Goal: Task Accomplishment & Management: Complete application form

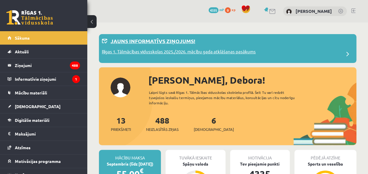
click at [162, 54] on p "Rīgas 1. Tālmācības vidusskolas 2025./2026. mācību gada atklāšanas pasākums" at bounding box center [179, 52] width 154 height 8
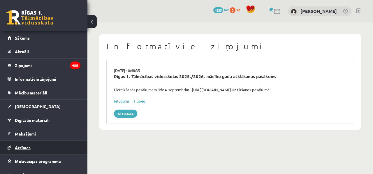
scroll to position [20, 0]
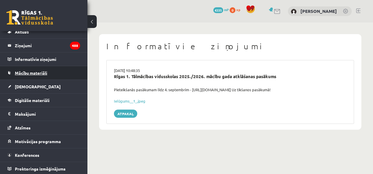
click at [46, 70] on span "Mācību materiāli" at bounding box center [31, 72] width 32 height 5
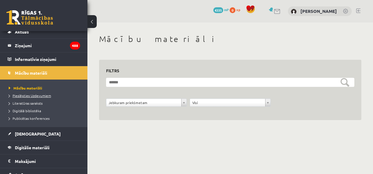
click at [35, 96] on span "Pieslēgties Uzdevumiem" at bounding box center [30, 95] width 42 height 5
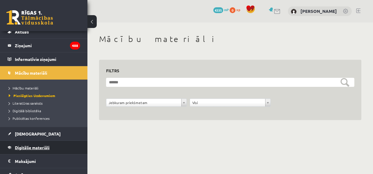
click at [30, 144] on link "Digitālie materiāli" at bounding box center [44, 147] width 73 height 13
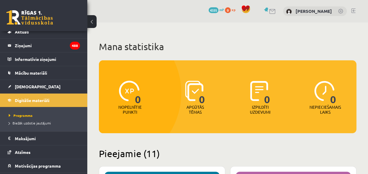
click at [34, 59] on legend "Informatīvie ziņojumi 0" at bounding box center [47, 58] width 65 height 13
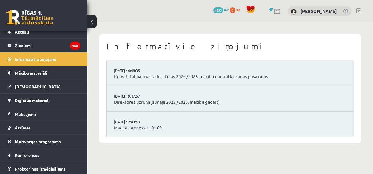
click at [156, 126] on link "Mācību process ar 01.09." at bounding box center [230, 127] width 232 height 7
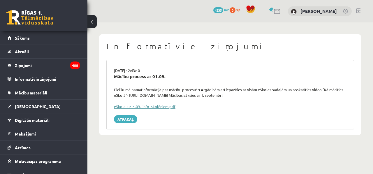
click at [138, 107] on link "eSkola_uz_1.09._info_skolēniem.pdf" at bounding box center [144, 106] width 61 height 5
click at [27, 105] on span "[DEMOGRAPHIC_DATA]" at bounding box center [38, 106] width 46 height 5
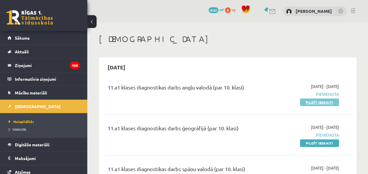
click at [307, 102] on link "Pildīt ieskaiti" at bounding box center [319, 102] width 39 height 8
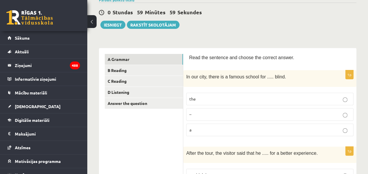
scroll to position [51, 0]
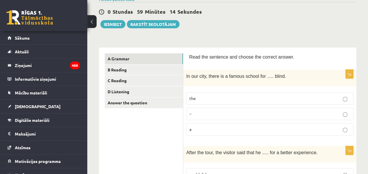
click at [205, 98] on p "the" at bounding box center [270, 98] width 161 height 6
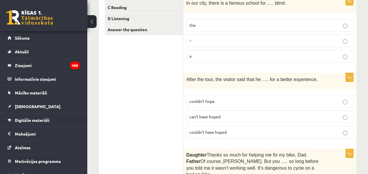
scroll to position [125, 0]
drag, startPoint x: 186, startPoint y: 76, endPoint x: 191, endPoint y: 79, distance: 5.3
click at [191, 79] on span "After the tour, the visitor said that he ..... for a better experience." at bounding box center [252, 79] width 132 height 5
drag, startPoint x: 191, startPoint y: 79, endPoint x: 188, endPoint y: 78, distance: 3.5
click at [188, 78] on span "After the tour, the visitor said that he ..... for a better experience." at bounding box center [252, 79] width 132 height 5
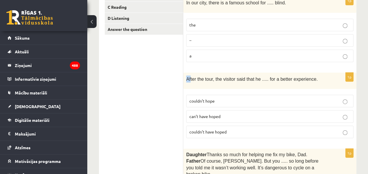
click at [186, 76] on div "After the tour, the visitor said that he ..... for a better experience." at bounding box center [270, 81] width 173 height 16
drag, startPoint x: 186, startPoint y: 76, endPoint x: 185, endPoint y: 86, distance: 10.2
click at [185, 86] on div "After the tour, the visitor said that he ..... for a better experience." at bounding box center [270, 81] width 173 height 16
click at [204, 81] on div "After the tour, the visitor said that he ..... for a better experience." at bounding box center [270, 81] width 173 height 16
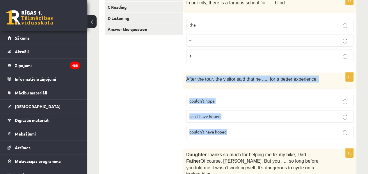
drag, startPoint x: 186, startPoint y: 75, endPoint x: 232, endPoint y: 127, distance: 69.3
click at [232, 127] on div "1p After the tour, the visitor said that he ..... for a better experience. coul…" at bounding box center [270, 108] width 173 height 70
copy div "After the tour, the visitor said that he ..... for a better experience. couldn’…"
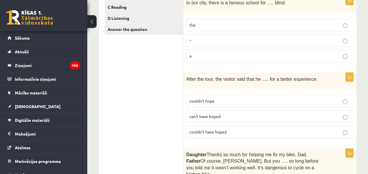
click at [236, 101] on p "couldn’t hope" at bounding box center [270, 101] width 161 height 6
click at [202, 130] on span "couldn’t have hoped" at bounding box center [208, 131] width 37 height 5
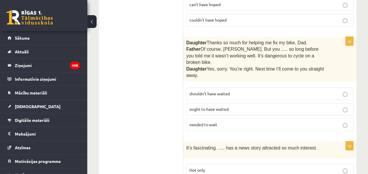
scroll to position [239, 0]
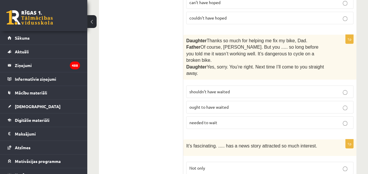
click at [232, 89] on p "shouldn’t have waited" at bounding box center [270, 92] width 161 height 6
click at [211, 85] on label "shouldn’t have waited" at bounding box center [269, 91] width 167 height 13
click at [186, 38] on span "Daughter" at bounding box center [196, 40] width 20 height 5
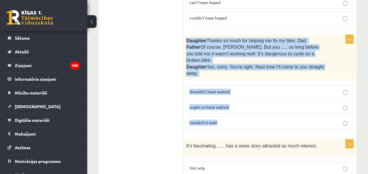
drag, startPoint x: 188, startPoint y: 38, endPoint x: 226, endPoint y: 112, distance: 82.7
click at [226, 112] on div "1p Daughter  Thanks so much for helping me fix my bike, Dad. Father  Of course,…" at bounding box center [270, 84] width 173 height 99
copy div "Daughter  Thanks so much for helping me fix my bike, Dad. Father  Of course, Be…"
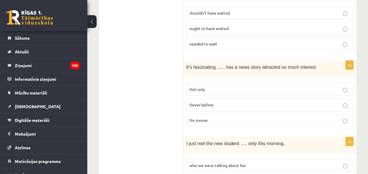
scroll to position [318, 0]
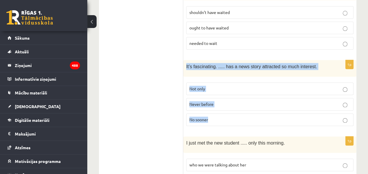
drag, startPoint x: 185, startPoint y: 56, endPoint x: 213, endPoint y: 112, distance: 63.0
click at [213, 112] on div "1p It’s fascinating. ..... has a news story attracted so much interest. Not onl…" at bounding box center [270, 95] width 173 height 70
copy div "It’s fascinating. ..... has a news story attracted so much interest. Not only N…"
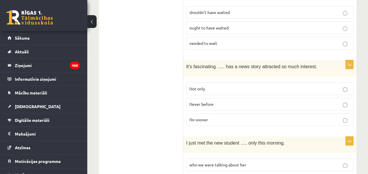
click at [207, 98] on label "Never before" at bounding box center [269, 104] width 167 height 13
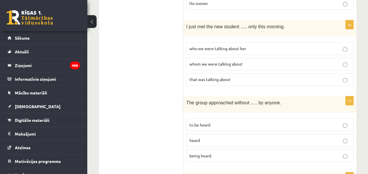
scroll to position [434, 0]
click at [218, 61] on span "whom we were talking about" at bounding box center [216, 63] width 53 height 5
click at [207, 61] on span "whom we were talking about" at bounding box center [216, 63] width 53 height 5
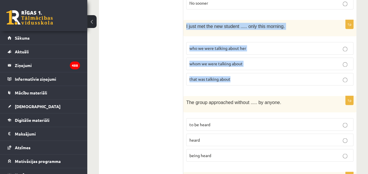
drag, startPoint x: 187, startPoint y: 15, endPoint x: 241, endPoint y: 68, distance: 76.2
click at [241, 68] on div "1p I just met the new student ..... only this morning. who we were talking abou…" at bounding box center [270, 55] width 173 height 70
copy div "I just met the new student ..... only this morning. who we were talking about h…"
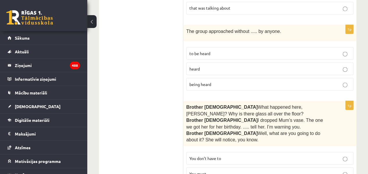
scroll to position [506, 0]
click at [212, 28] on span "The group approached without ..... by anyone." at bounding box center [233, 30] width 95 height 5
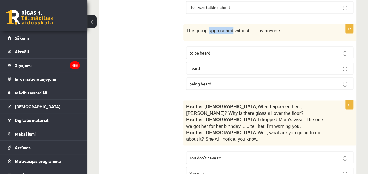
click at [212, 28] on span "The group approached without ..... by anyone." at bounding box center [233, 30] width 95 height 5
copy span "approached"
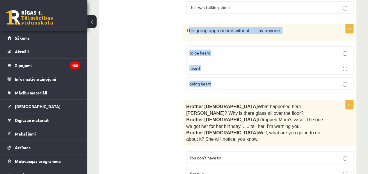
drag, startPoint x: 188, startPoint y: 17, endPoint x: 217, endPoint y: 75, distance: 64.9
click at [217, 75] on div "1p The group approached without ..... by anyone. to be heard heard being heard" at bounding box center [270, 59] width 173 height 70
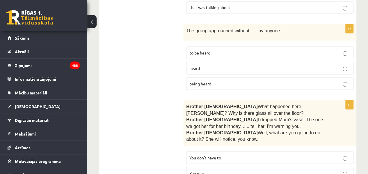
drag, startPoint x: 217, startPoint y: 75, endPoint x: 185, endPoint y: 17, distance: 66.3
click at [185, 24] on div "The group approached without ..... by anyone." at bounding box center [270, 32] width 173 height 16
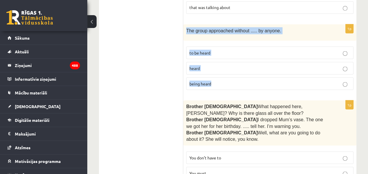
drag, startPoint x: 187, startPoint y: 18, endPoint x: 215, endPoint y: 77, distance: 65.3
click at [215, 77] on div "1p The group approached without ..... by anyone. to be heard heard being heard" at bounding box center [270, 59] width 173 height 70
copy div "The group approached without ..... by anyone. to be heard heard being heard"
click at [212, 80] on p "being heard" at bounding box center [270, 83] width 161 height 6
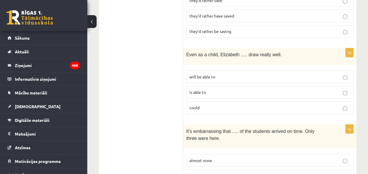
scroll to position [1539, 0]
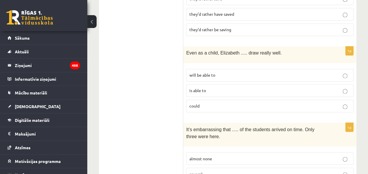
click at [214, 155] on p "almost none" at bounding box center [270, 158] width 161 height 6
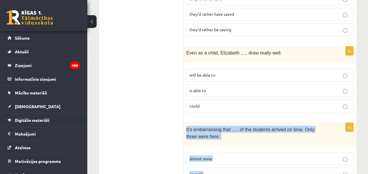
drag, startPoint x: 186, startPoint y: 86, endPoint x: 205, endPoint y: 153, distance: 69.3
click at [205, 153] on div "1p It’s embarrassing that ..... of the students arrived on time. Only three wer…" at bounding box center [270, 161] width 173 height 77
copy div "It’s embarrassing that ..... of the students arrived on time. Only three were h…"
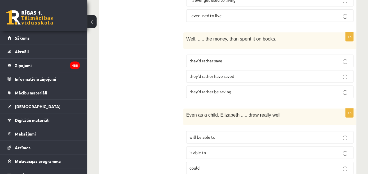
scroll to position [1468, 0]
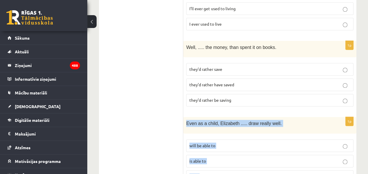
drag, startPoint x: 186, startPoint y: 81, endPoint x: 205, endPoint y: 142, distance: 64.0
click at [205, 142] on div "1p Even as a child, Elizabeth ..... draw really well. will be able to is able t…" at bounding box center [270, 152] width 173 height 70
copy div "Even as a child, Elizabeth ..... draw really well. will be able to is able to c…"
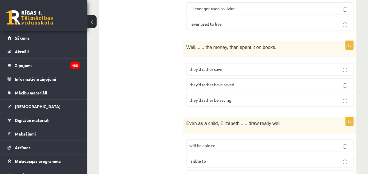
click at [204, 170] on label "could" at bounding box center [269, 176] width 167 height 13
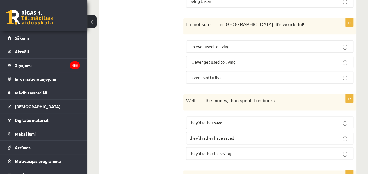
scroll to position [1414, 0]
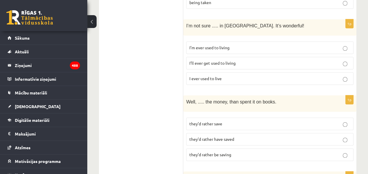
click at [186, 95] on div "Well, ..... the money, than spent it on books." at bounding box center [270, 103] width 173 height 16
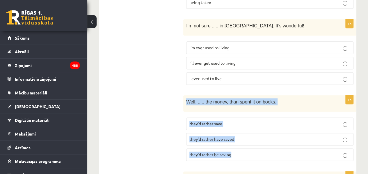
drag, startPoint x: 188, startPoint y: 60, endPoint x: 240, endPoint y: 114, distance: 75.0
click at [240, 114] on div "1p Well, ..... the money, than spent it on books. they’d rather save they’d rat…" at bounding box center [270, 130] width 173 height 70
copy div "Well, ..... the money, than spent it on books. they’d rather save they’d rather…"
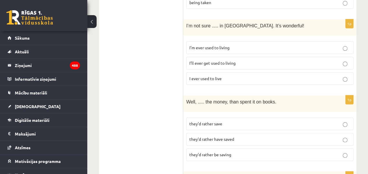
click at [200, 136] on span "they’d rather have saved" at bounding box center [212, 138] width 45 height 5
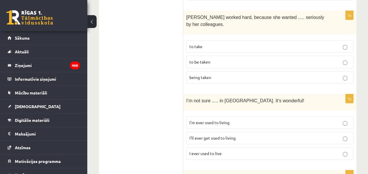
scroll to position [1339, 0]
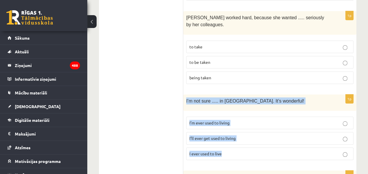
drag, startPoint x: 186, startPoint y: 63, endPoint x: 228, endPoint y: 118, distance: 69.2
click at [228, 118] on div "1p I’m not sure ..... in Paris. It’s wonderful! I’m ever used to living I’ll ev…" at bounding box center [270, 129] width 173 height 70
copy div "I’m not sure ..... in Paris. It’s wonderful! I’m ever used to living I’ll ever …"
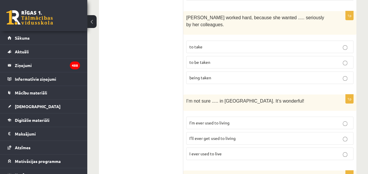
click at [201, 151] on span "I ever used to live" at bounding box center [206, 153] width 32 height 5
click at [200, 135] on span "I’ll ever get used to living" at bounding box center [213, 137] width 46 height 5
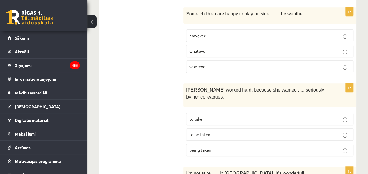
scroll to position [1266, 0]
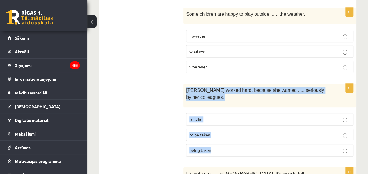
drag, startPoint x: 185, startPoint y: 57, endPoint x: 220, endPoint y: 114, distance: 66.7
click at [220, 114] on div "1p Emma worked hard, because she wanted ..... seriously by her colleagues. to t…" at bounding box center [270, 122] width 173 height 77
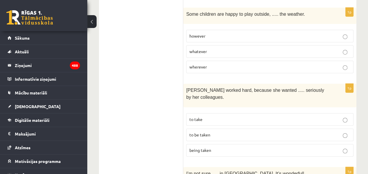
click at [226, 132] on p "to be taken" at bounding box center [270, 135] width 161 height 6
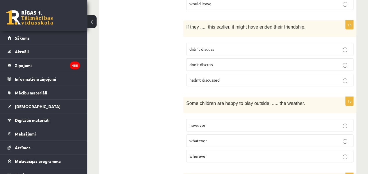
scroll to position [1176, 0]
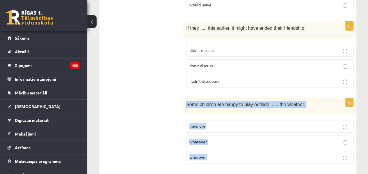
drag, startPoint x: 186, startPoint y: 74, endPoint x: 217, endPoint y: 134, distance: 67.5
click at [217, 134] on div "1p Some children are happy to play outside, ..... the weather. however whatever…" at bounding box center [270, 133] width 173 height 70
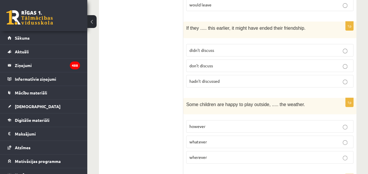
click at [204, 139] on span "whatever" at bounding box center [198, 141] width 17 height 5
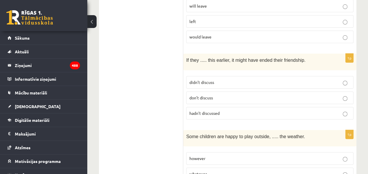
scroll to position [1142, 0]
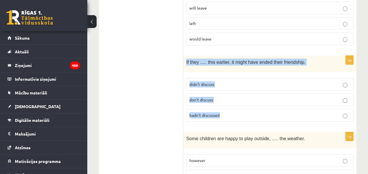
drag, startPoint x: 185, startPoint y: 33, endPoint x: 249, endPoint y: 96, distance: 89.2
click at [249, 96] on div "1p If they ..... this earlier, it might have ended their friendship. didn’t dis…" at bounding box center [270, 91] width 173 height 70
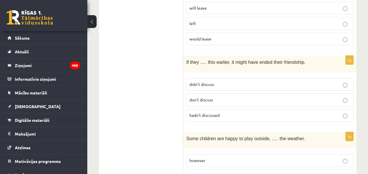
click at [194, 78] on label "didn’t discuss" at bounding box center [269, 84] width 167 height 13
click at [208, 112] on span "hadn’t discussed" at bounding box center [205, 114] width 30 height 5
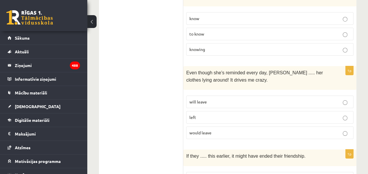
scroll to position [1047, 0]
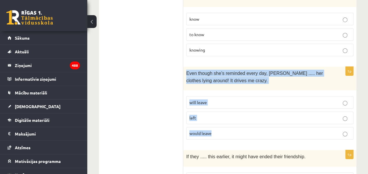
drag, startPoint x: 186, startPoint y: 47, endPoint x: 215, endPoint y: 114, distance: 73.2
click at [215, 114] on div "1p Even though she’s reminded every day, Cathy ..... her clothes lying around! …" at bounding box center [270, 105] width 173 height 77
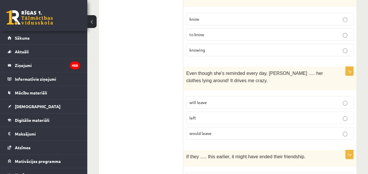
click at [211, 127] on label "would leave" at bounding box center [269, 133] width 167 height 13
click at [192, 100] on span "will leave" at bounding box center [198, 102] width 17 height 5
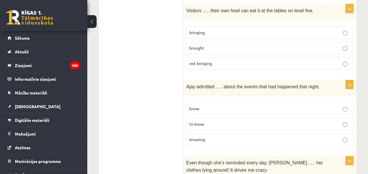
scroll to position [957, 0]
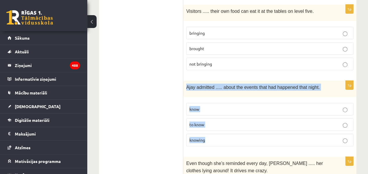
drag, startPoint x: 185, startPoint y: 60, endPoint x: 210, endPoint y: 119, distance: 63.7
click at [210, 119] on div "1p Ajay admitted ..... about the events that had happened that night. know to k…" at bounding box center [270, 116] width 173 height 70
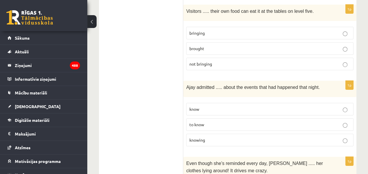
click at [197, 122] on span "to know" at bounding box center [197, 124] width 15 height 5
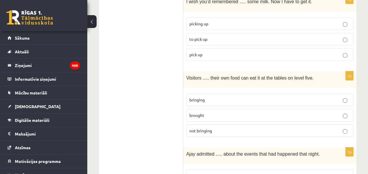
scroll to position [887, 0]
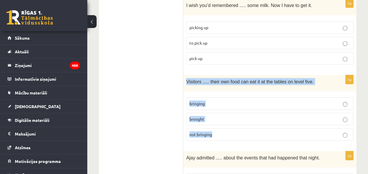
drag, startPoint x: 186, startPoint y: 57, endPoint x: 218, endPoint y: 109, distance: 61.4
click at [218, 109] on div "1p Visitors ..... their own food can eat it at the tables on level five. bringi…" at bounding box center [270, 110] width 173 height 70
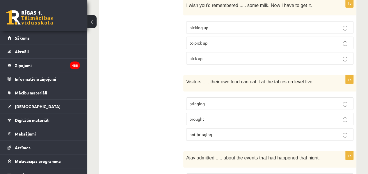
click at [146, 97] on ul "A Grammar B Reading C Reading D Listening Answer the question" at bounding box center [144, 35] width 79 height 1634
click at [200, 101] on span "bringing" at bounding box center [197, 103] width 15 height 5
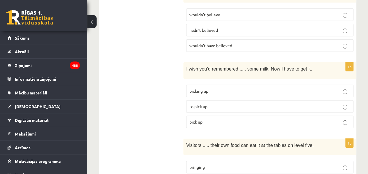
scroll to position [835, 0]
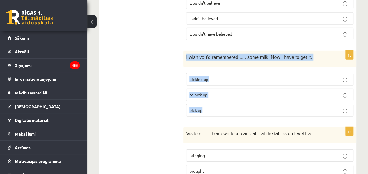
drag, startPoint x: 184, startPoint y: 33, endPoint x: 214, endPoint y: 91, distance: 64.8
click at [214, 91] on div "1p I wish you’d remembered ..... some milk. Now I have to get it. picking up to…" at bounding box center [270, 86] width 173 height 70
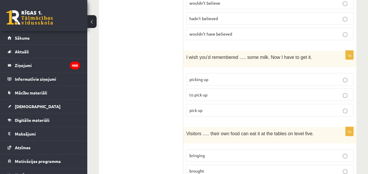
click at [155, 81] on ul "A Grammar B Reading C Reading D Listening Answer the question" at bounding box center [144, 86] width 79 height 1634
click at [214, 76] on p "picking up" at bounding box center [270, 79] width 161 height 6
click at [206, 92] on span "to pick up" at bounding box center [199, 94] width 18 height 5
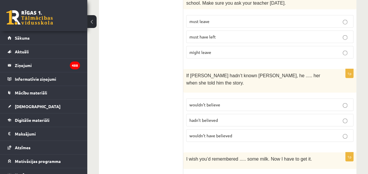
scroll to position [733, 0]
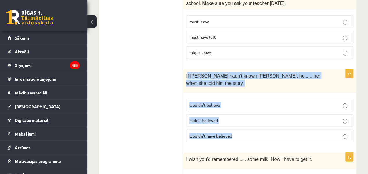
drag, startPoint x: 188, startPoint y: 60, endPoint x: 249, endPoint y: 114, distance: 82.1
click at [249, 114] on div "1p If Tom hadn’t known Mariam, he ..... her when she told him the story. wouldn…" at bounding box center [270, 107] width 173 height 77
drag, startPoint x: 186, startPoint y: 60, endPoint x: 243, endPoint y: 118, distance: 81.2
click at [243, 118] on div "1p If Tom hadn’t known Mariam, he ..... her when she told him the story. wouldn…" at bounding box center [270, 107] width 173 height 77
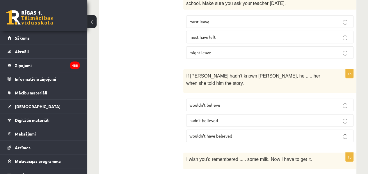
click at [212, 102] on span "wouldn’t believe" at bounding box center [205, 104] width 31 height 5
click at [207, 133] on span "wouldn’t have believed" at bounding box center [211, 135] width 43 height 5
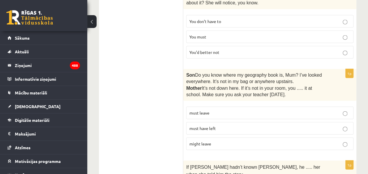
scroll to position [627, 0]
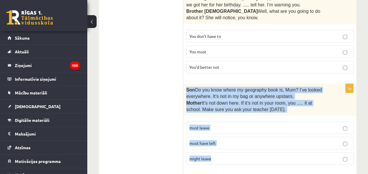
drag, startPoint x: 186, startPoint y: 75, endPoint x: 232, endPoint y: 145, distance: 84.1
click at [232, 145] on div "1p Son  Do you know where my geography book is, Mum? I’ve looked everywhere. It…" at bounding box center [270, 127] width 173 height 86
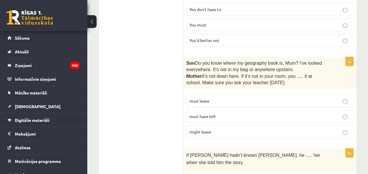
scroll to position [655, 0]
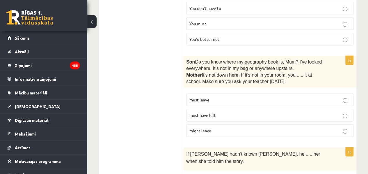
click at [205, 124] on label "might leave" at bounding box center [269, 130] width 167 height 13
click at [198, 112] on span "must have left" at bounding box center [203, 114] width 27 height 5
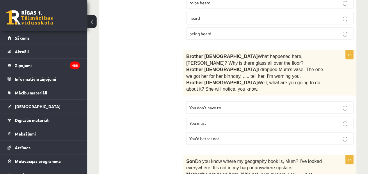
scroll to position [555, 0]
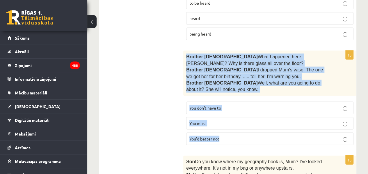
drag, startPoint x: 187, startPoint y: 44, endPoint x: 225, endPoint y: 133, distance: 96.5
click at [225, 133] on div "1p Brother 1  What happened here, Zak? Why is there glass all over the floor? B…" at bounding box center [270, 100] width 173 height 99
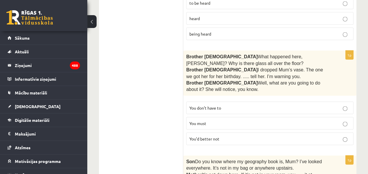
click at [209, 136] on span "You’d better not" at bounding box center [205, 138] width 30 height 5
click at [189, 102] on label "You don’t have to" at bounding box center [269, 108] width 167 height 13
click at [198, 136] on p "You’d better not" at bounding box center [270, 139] width 161 height 6
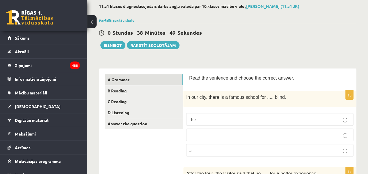
scroll to position [0, 0]
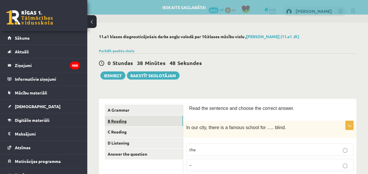
click at [153, 119] on link "B Reading" at bounding box center [144, 121] width 78 height 11
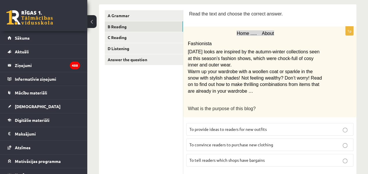
scroll to position [94, 0]
drag, startPoint x: 257, startPoint y: 57, endPoint x: 274, endPoint y: 57, distance: 16.9
click at [274, 57] on span "Today’s looks are inspired by the autumn-winter collections seen at this season…" at bounding box center [254, 58] width 132 height 18
click at [284, 65] on p "Today’s looks are inspired by the autumn-winter collections seen at this season…" at bounding box center [255, 59] width 135 height 20
click at [266, 126] on span "To provide ideas to readers for new outfits" at bounding box center [228, 128] width 77 height 5
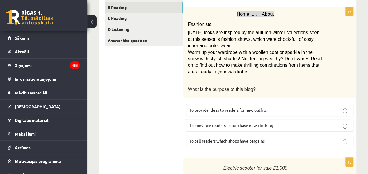
scroll to position [115, 0]
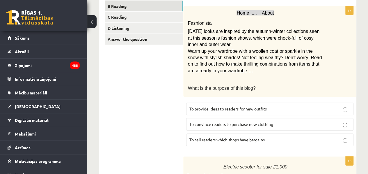
click at [233, 118] on label "To convince readers to purchase new clothing" at bounding box center [269, 124] width 167 height 13
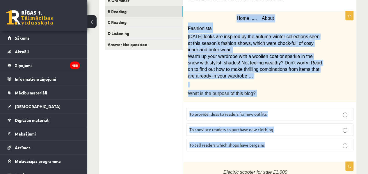
drag, startPoint x: 238, startPoint y: 14, endPoint x: 277, endPoint y: 147, distance: 137.7
click at [277, 147] on div "1p Home ..... About Fashionista Today’s looks are inspired by the autumn-winter…" at bounding box center [270, 83] width 173 height 144
click at [210, 114] on span "To provide ideas to readers for new outfits" at bounding box center [228, 113] width 77 height 5
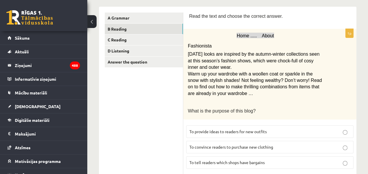
scroll to position [90, 0]
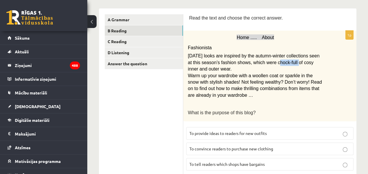
drag, startPoint x: 257, startPoint y: 63, endPoint x: 275, endPoint y: 62, distance: 17.2
click at [275, 62] on span "Today’s looks are inspired by the autumn-winter collections seen at this season…" at bounding box center [254, 62] width 132 height 18
click at [258, 81] on span "Warm up your wardrobe with a woollen coat or sparkle in the snow with stylish s…" at bounding box center [255, 85] width 134 height 24
click at [228, 88] on span "Warm up your wardrobe with a woollen coat or sparkle in the snow with stylish s…" at bounding box center [255, 85] width 134 height 24
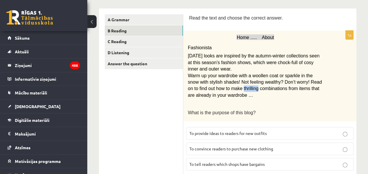
click at [228, 88] on span "Warm up your wardrobe with a woollen coat or sparkle in the snow with stylish s…" at bounding box center [255, 85] width 134 height 24
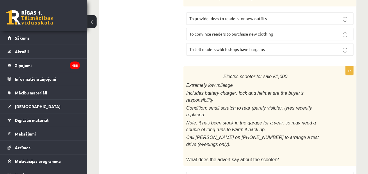
scroll to position [229, 0]
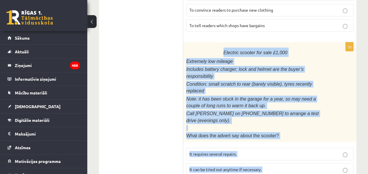
drag, startPoint x: 226, startPoint y: 50, endPoint x: 253, endPoint y: 156, distance: 110.0
click at [253, 156] on div "1p Electric scooter for sale £1,000 Extremely low mileage Includes battery char…" at bounding box center [270, 119] width 173 height 154
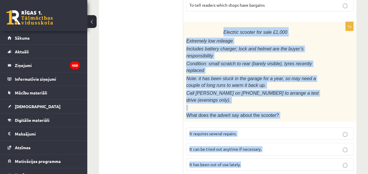
scroll to position [250, 0]
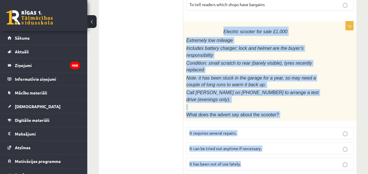
click at [277, 90] on span "Call Anna on 01632 960 0539 to arrange a test drive (evenings only)." at bounding box center [252, 96] width 133 height 12
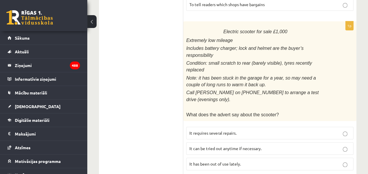
click at [261, 130] on p "It requires several repairs." at bounding box center [270, 133] width 161 height 6
click at [199, 158] on label "It has been out of use lately." at bounding box center [269, 164] width 167 height 13
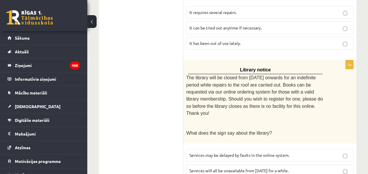
scroll to position [371, 0]
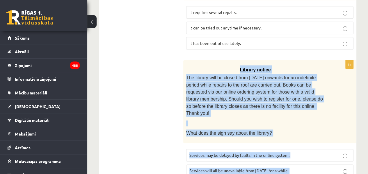
drag, startPoint x: 241, startPoint y: 42, endPoint x: 290, endPoint y: 146, distance: 114.7
click at [290, 146] on div "1p Library notice The library will be closed from Monday onwards for an indefin…" at bounding box center [270, 128] width 173 height 137
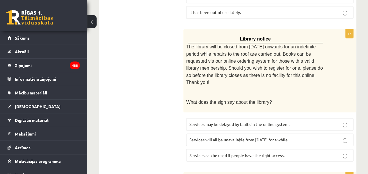
scroll to position [402, 0]
click at [230, 152] on span "Services can be used if people have the right access." at bounding box center [237, 154] width 95 height 5
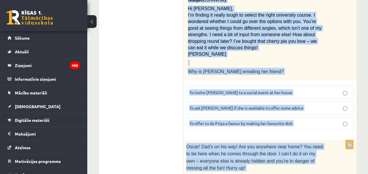
scroll to position [610, 0]
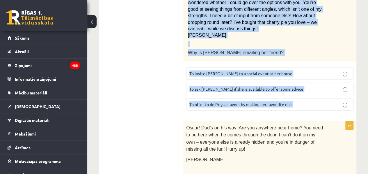
drag, startPoint x: 187, startPoint y: 53, endPoint x: 311, endPoint y: 62, distance: 125.0
click at [311, 62] on div "1p From: Emily To: Priya Subject: University Hi Priya, I’m finding it really to…" at bounding box center [270, 39] width 173 height 152
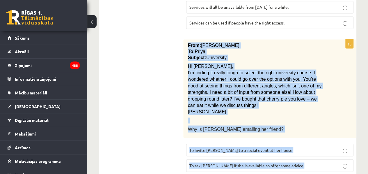
scroll to position [529, 0]
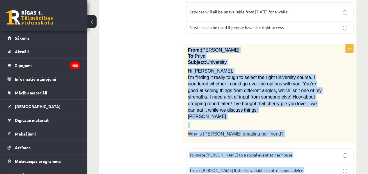
click at [253, 113] on p "Emily" at bounding box center [255, 116] width 135 height 6
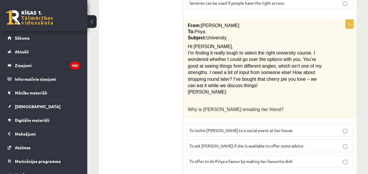
scroll to position [554, 0]
click at [244, 143] on span "To ask Priya if she is available to offer some advice" at bounding box center [247, 145] width 114 height 5
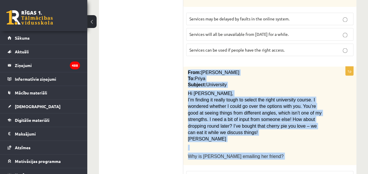
scroll to position [524, 0]
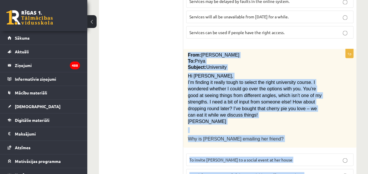
drag, startPoint x: 188, startPoint y: 47, endPoint x: 296, endPoint y: 147, distance: 147.4
click at [296, 147] on div "1p From: Emily To: Priya Subject: University Hi Priya, I’m finding it really to…" at bounding box center [270, 125] width 173 height 152
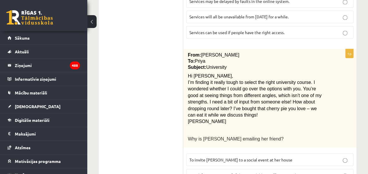
click at [112, 97] on ul "A Grammar B Reading C Reading D Listening Answer the question" at bounding box center [144, 29] width 79 height 898
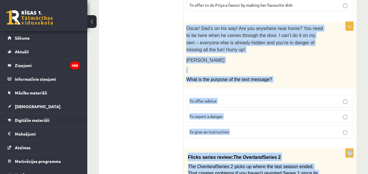
scroll to position [716, 0]
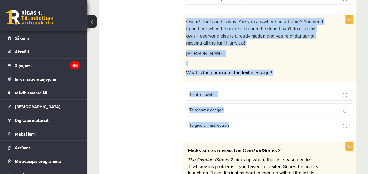
drag, startPoint x: 186, startPoint y: 57, endPoint x: 241, endPoint y: 82, distance: 59.7
click at [241, 82] on div "1p Oscar! Dad’s on his way! Are you anywhere near home? You need to be here whe…" at bounding box center [270, 75] width 173 height 121
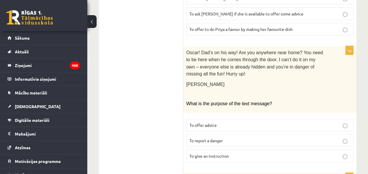
scroll to position [686, 0]
click at [201, 137] on span "To report a danger" at bounding box center [206, 139] width 33 height 5
click at [218, 152] on span "To give an instruction" at bounding box center [210, 154] width 40 height 5
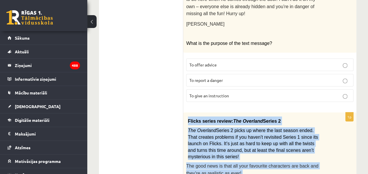
scroll to position [794, 0]
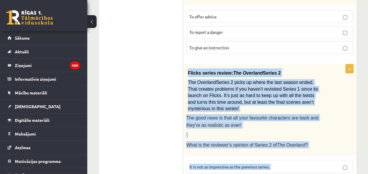
drag, startPoint x: 188, startPoint y: 78, endPoint x: 270, endPoint y: 145, distance: 105.5
click at [270, 145] on div "1p Flicks series review: The Overland Series 2 The Overland Series 2 picks up w…" at bounding box center [270, 136] width 173 height 144
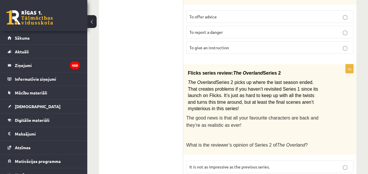
click at [235, 164] on span "It is not as impressive as the previous series." at bounding box center [230, 166] width 80 height 5
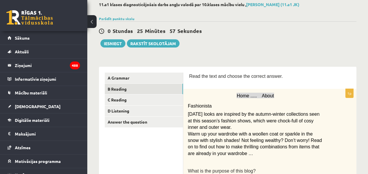
scroll to position [30, 0]
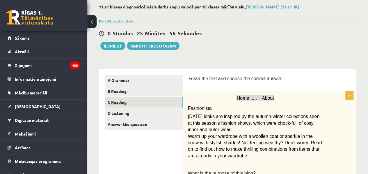
click at [145, 105] on link "C Reading" at bounding box center [144, 102] width 78 height 11
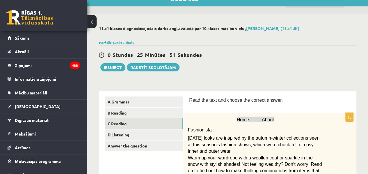
scroll to position [0, 0]
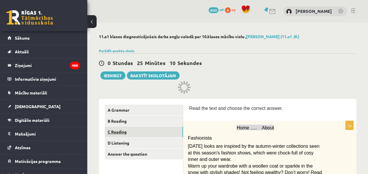
click at [169, 133] on link "C Reading" at bounding box center [144, 131] width 78 height 11
click at [121, 133] on link "C Reading" at bounding box center [144, 131] width 78 height 11
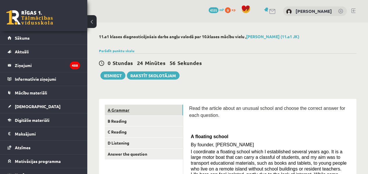
click at [168, 105] on link "A Grammar" at bounding box center [144, 110] width 78 height 11
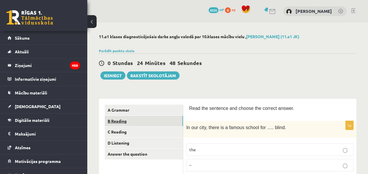
click at [164, 123] on link "B Reading" at bounding box center [144, 121] width 78 height 11
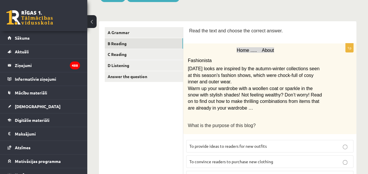
scroll to position [74, 0]
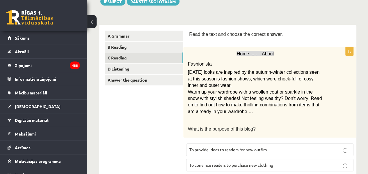
click at [137, 56] on link "C Reading" at bounding box center [144, 57] width 78 height 11
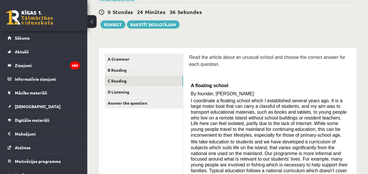
scroll to position [52, 0]
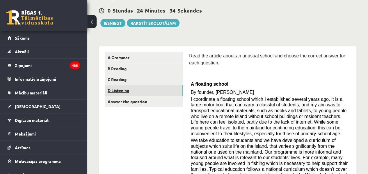
click at [154, 91] on link "D Listening" at bounding box center [144, 90] width 78 height 11
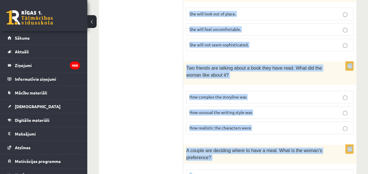
scroll to position [450, 0]
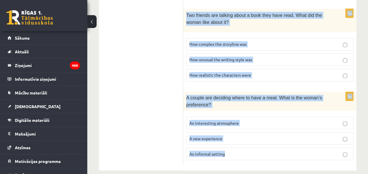
drag, startPoint x: 186, startPoint y: 100, endPoint x: 235, endPoint y: 158, distance: 75.9
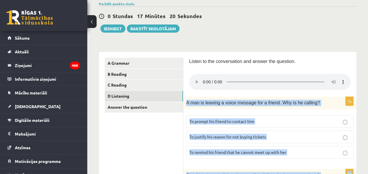
scroll to position [47, 0]
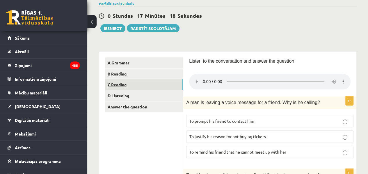
click at [178, 83] on link "C Reading" at bounding box center [144, 84] width 78 height 11
click at [125, 84] on link "C Reading" at bounding box center [144, 84] width 78 height 11
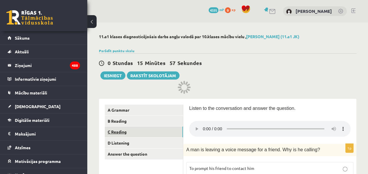
click at [130, 131] on link "C Reading" at bounding box center [144, 131] width 78 height 11
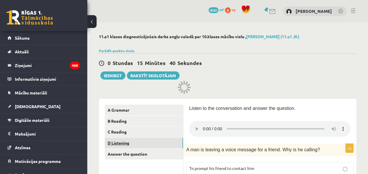
click at [135, 143] on link "D Listening" at bounding box center [144, 142] width 78 height 11
click at [122, 141] on link "D Listening" at bounding box center [144, 142] width 78 height 11
click at [122, 133] on link "C Reading" at bounding box center [144, 131] width 78 height 11
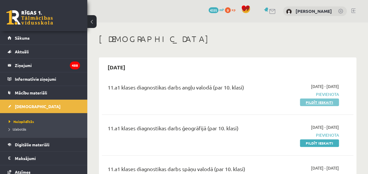
click at [309, 104] on link "Pildīt ieskaiti" at bounding box center [319, 102] width 39 height 8
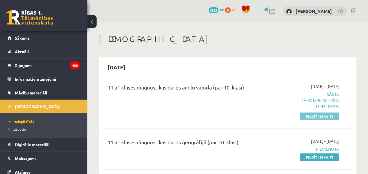
click at [306, 117] on link "Pildīt ieskaiti" at bounding box center [319, 116] width 39 height 8
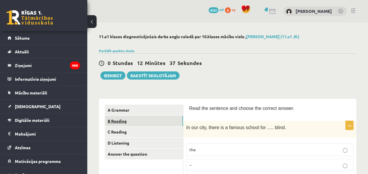
click at [126, 116] on link "B Reading" at bounding box center [144, 121] width 78 height 11
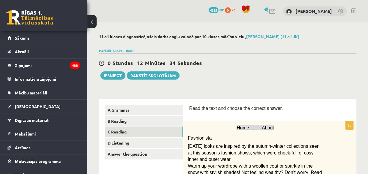
click at [167, 127] on link "C Reading" at bounding box center [144, 131] width 78 height 11
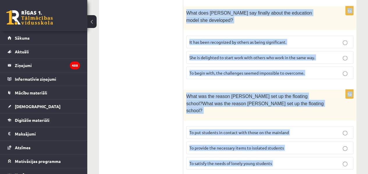
scroll to position [693, 0]
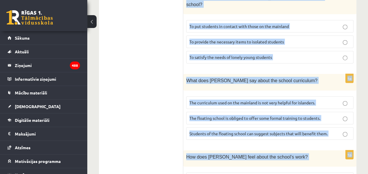
drag, startPoint x: 189, startPoint y: 58, endPoint x: 295, endPoint y: 158, distance: 146.1
copy form "Read the article about an unusual school and choose the correct answer for each…"
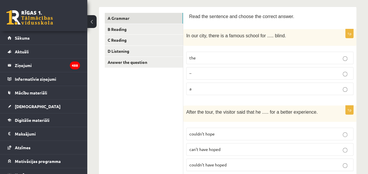
scroll to position [98, 0]
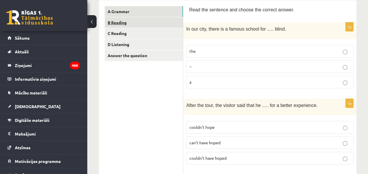
click at [135, 23] on link "B Reading" at bounding box center [144, 22] width 78 height 11
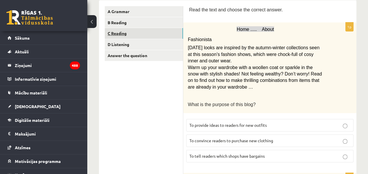
click at [149, 32] on link "C Reading" at bounding box center [144, 33] width 78 height 11
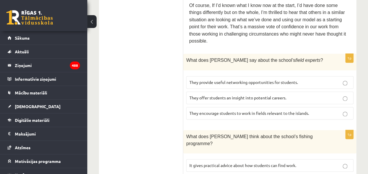
scroll to position [381, 0]
click at [211, 95] on span "They offer students an insight into potential careers." at bounding box center [238, 97] width 97 height 5
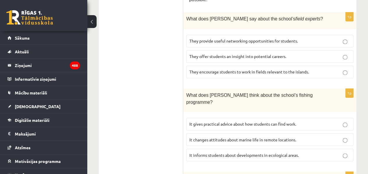
scroll to position [422, 0]
click at [201, 152] on span "It informs students about developments in ecological areas." at bounding box center [245, 154] width 110 height 5
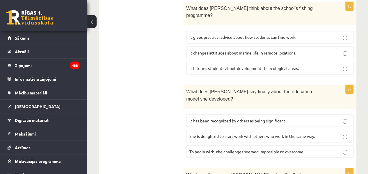
scroll to position [509, 0]
click at [194, 117] on span "It has been recognized by others as being significant." at bounding box center [238, 119] width 97 height 5
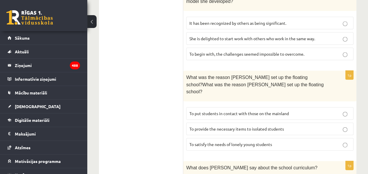
scroll to position [611, 0]
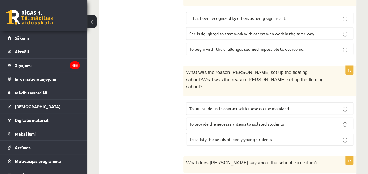
click at [202, 121] on span "To provide the necessary items to isolated students" at bounding box center [237, 123] width 95 height 5
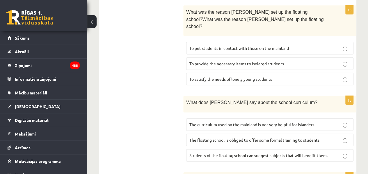
scroll to position [671, 0]
click at [197, 122] on span "The curriculum used on the mainland is not very helpful for islanders." at bounding box center [253, 124] width 126 height 5
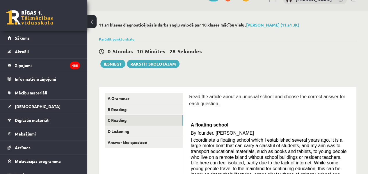
scroll to position [1, 0]
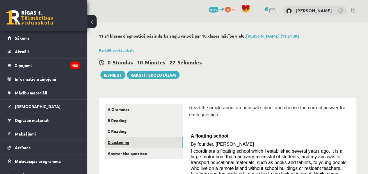
click at [132, 141] on link "D Listening" at bounding box center [144, 142] width 78 height 11
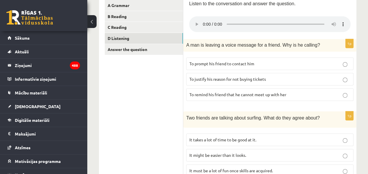
scroll to position [105, 0]
click at [208, 61] on span "To prompt his friend to contact him" at bounding box center [222, 63] width 65 height 5
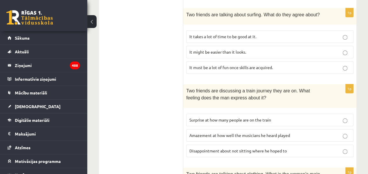
scroll to position [209, 0]
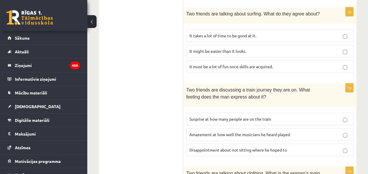
click at [202, 54] on label "It might be easier than it looks." at bounding box center [269, 51] width 167 height 13
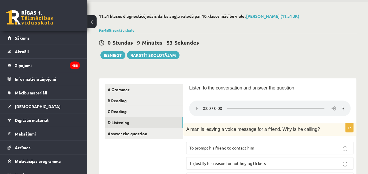
scroll to position [20, 0]
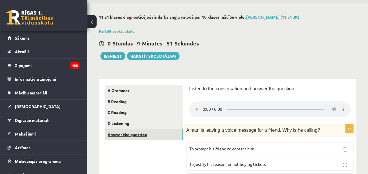
click at [169, 133] on link "Answer the question" at bounding box center [144, 134] width 78 height 11
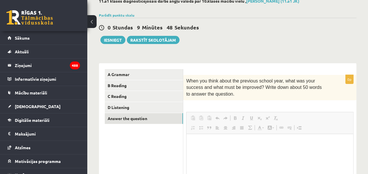
scroll to position [0, 0]
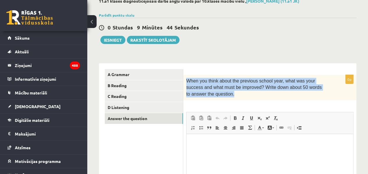
drag, startPoint x: 186, startPoint y: 81, endPoint x: 208, endPoint y: 98, distance: 27.6
click at [208, 98] on div "When you think about the previous school year, what was your success and what m…" at bounding box center [270, 87] width 173 height 25
copy span "When you think about the previous school year, what was your success and what m…"
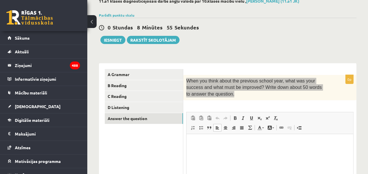
click at [192, 152] on html at bounding box center [270, 143] width 167 height 18
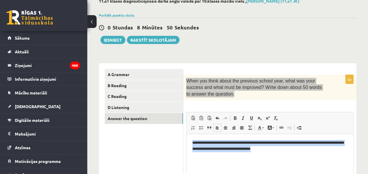
drag, startPoint x: 192, startPoint y: 143, endPoint x: 338, endPoint y: 149, distance: 146.4
click at [338, 149] on html "**********" at bounding box center [270, 146] width 167 height 24
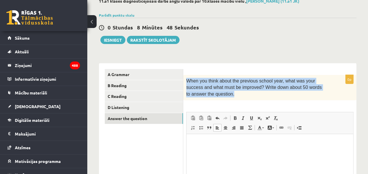
click at [296, 92] on p "When you think about the previous school year, what was your success and what m…" at bounding box center [255, 88] width 138 height 20
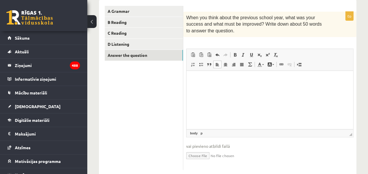
scroll to position [99, 0]
click at [219, 88] on html at bounding box center [270, 79] width 167 height 18
drag, startPoint x: 199, startPoint y: 79, endPoint x: 184, endPoint y: 82, distance: 15.4
click at [187, 82] on html "**********" at bounding box center [270, 79] width 167 height 18
click at [224, 81] on p "**********" at bounding box center [270, 79] width 155 height 6
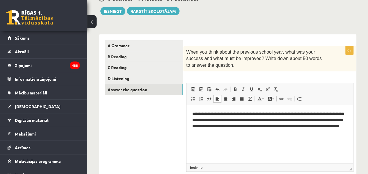
scroll to position [75, 0]
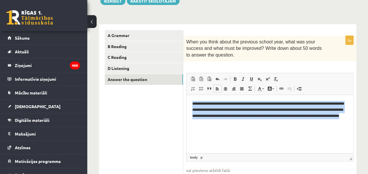
drag, startPoint x: 191, startPoint y: 103, endPoint x: 272, endPoint y: 129, distance: 85.7
click at [272, 129] on html "**********" at bounding box center [270, 113] width 167 height 36
copy p "**********"
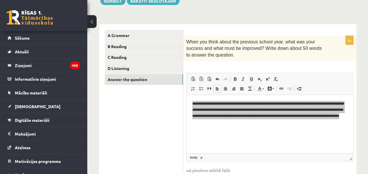
click at [230, 55] on p "When you think about the previous school year, what was your success and what m…" at bounding box center [255, 49] width 138 height 20
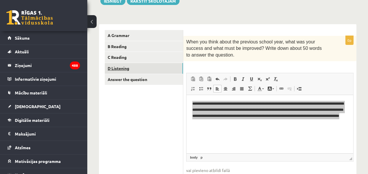
click at [145, 70] on link "D Listening" at bounding box center [144, 68] width 78 height 11
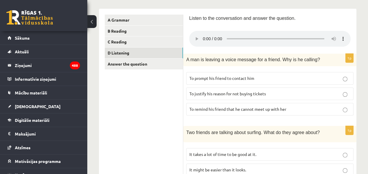
scroll to position [91, 0]
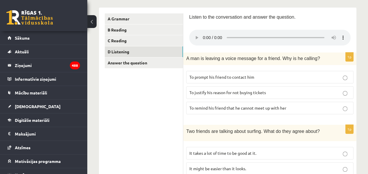
click at [222, 106] on span "To remind his friend that he cannot meet up with her" at bounding box center [238, 107] width 97 height 5
drag, startPoint x: 241, startPoint y: 37, endPoint x: 233, endPoint y: 22, distance: 17.6
click at [233, 22] on div "Listen to the conversation and answer the question." at bounding box center [270, 18] width 162 height 10
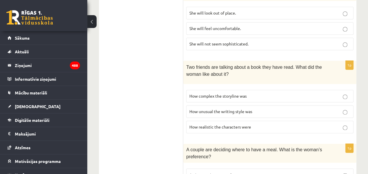
scroll to position [450, 0]
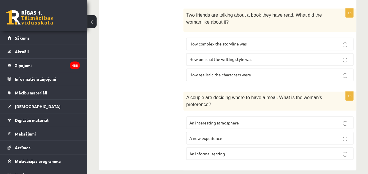
click at [209, 151] on span "An informal setting" at bounding box center [208, 153] width 36 height 5
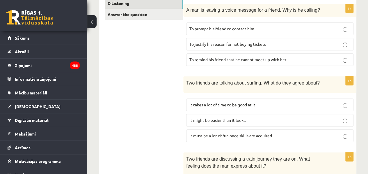
scroll to position [142, 0]
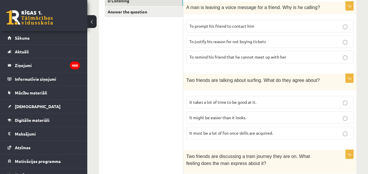
click at [214, 131] on span "It must be a lot of fun once skills are acquired." at bounding box center [232, 132] width 84 height 5
click at [202, 100] on span "It takes a lot of time to be good at it." at bounding box center [223, 101] width 67 height 5
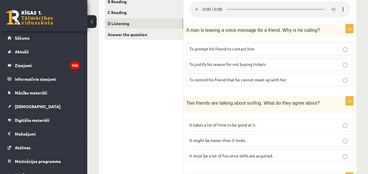
scroll to position [120, 0]
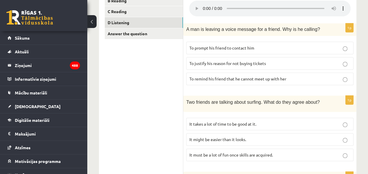
click at [237, 60] on p "To justify his reason for not buying tickets" at bounding box center [270, 63] width 161 height 6
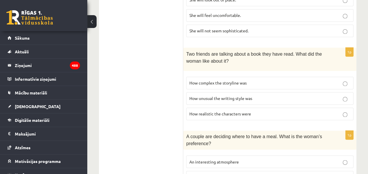
scroll to position [419, 0]
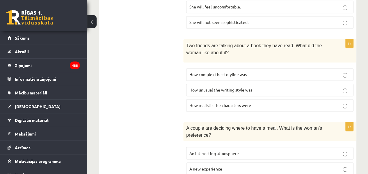
click at [211, 103] on span "How realistic the characters were" at bounding box center [221, 105] width 62 height 5
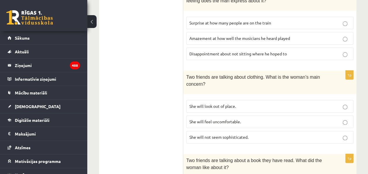
scroll to position [304, 0]
click at [212, 104] on span "She will look out of place." at bounding box center [213, 106] width 47 height 5
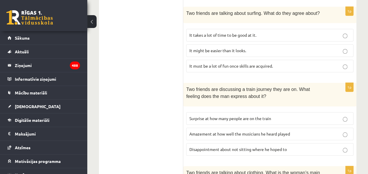
scroll to position [209, 0]
click at [267, 146] on span "Disappointment about not sitting where he hoped to" at bounding box center [239, 148] width 98 height 5
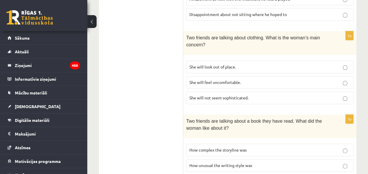
scroll to position [347, 0]
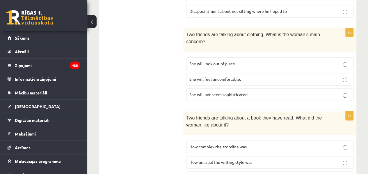
click at [218, 76] on span "She will feel uncomfortable." at bounding box center [216, 78] width 52 height 5
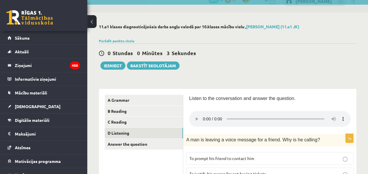
scroll to position [8, 0]
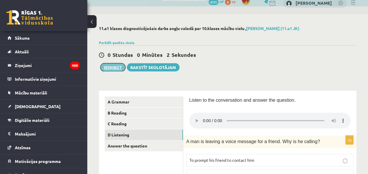
click at [115, 66] on button "Iesniegt" at bounding box center [112, 67] width 25 height 8
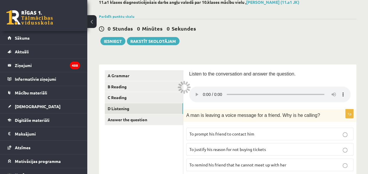
scroll to position [0, 0]
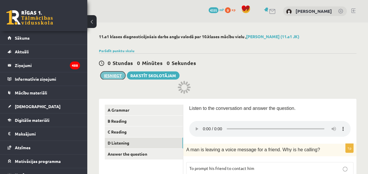
click at [111, 76] on button "Iesniegt" at bounding box center [112, 75] width 25 height 8
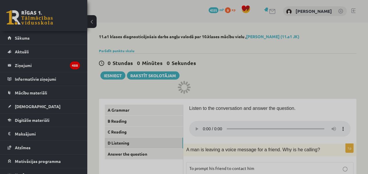
click at [152, 29] on div at bounding box center [184, 87] width 368 height 174
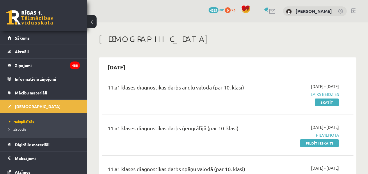
scroll to position [37, 0]
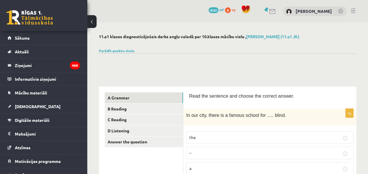
scroll to position [19, 0]
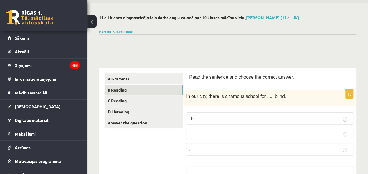
click at [155, 90] on link "B Reading" at bounding box center [144, 89] width 78 height 11
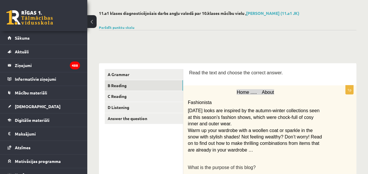
scroll to position [0, 0]
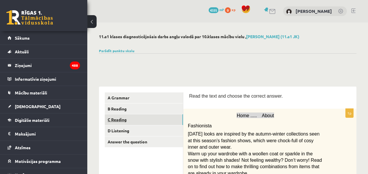
click at [179, 117] on link "C Reading" at bounding box center [144, 119] width 78 height 11
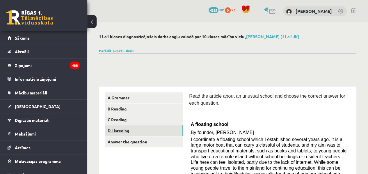
click at [145, 129] on link "D Listening" at bounding box center [144, 130] width 78 height 11
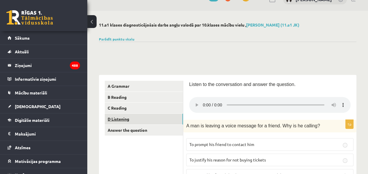
scroll to position [10, 0]
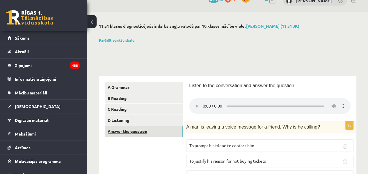
click at [144, 130] on link "Answer the question" at bounding box center [144, 131] width 78 height 11
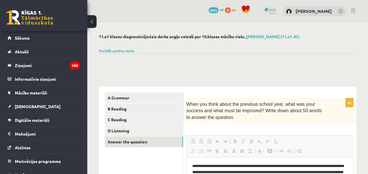
scroll to position [0, 0]
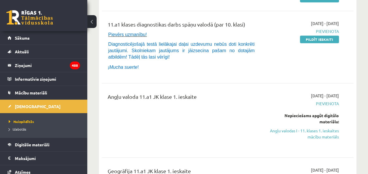
scroll to position [146, 0]
